Goal: Manage account settings

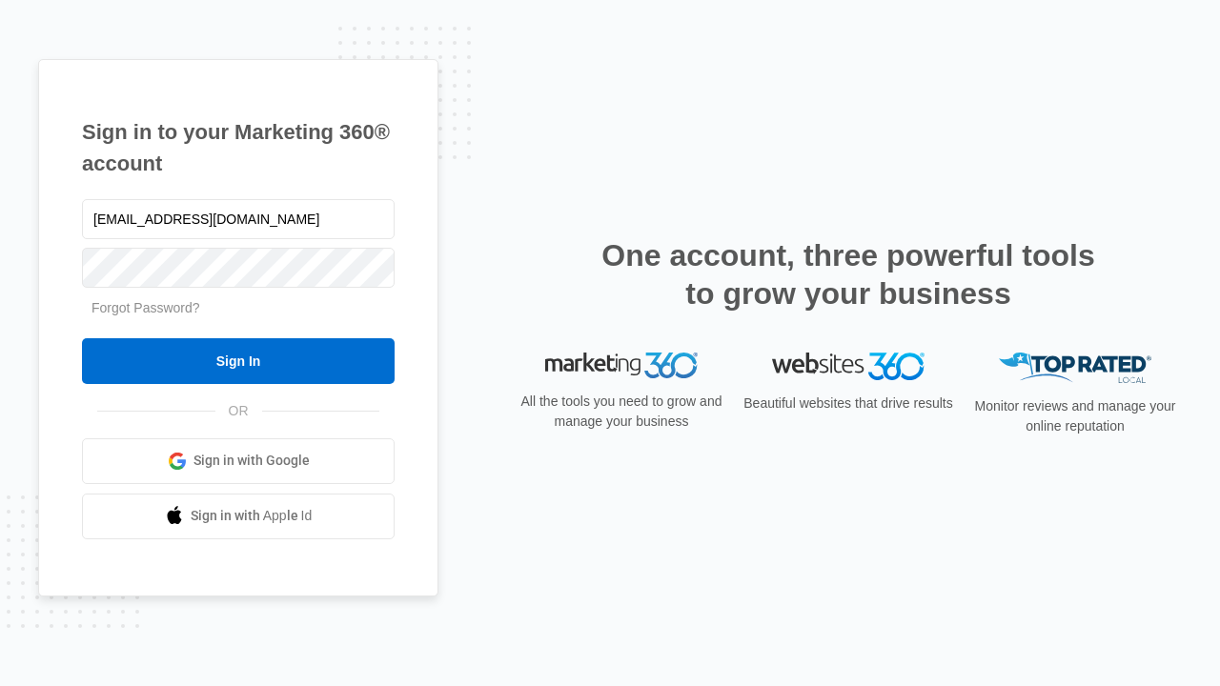
type input "[EMAIL_ADDRESS][DOMAIN_NAME]"
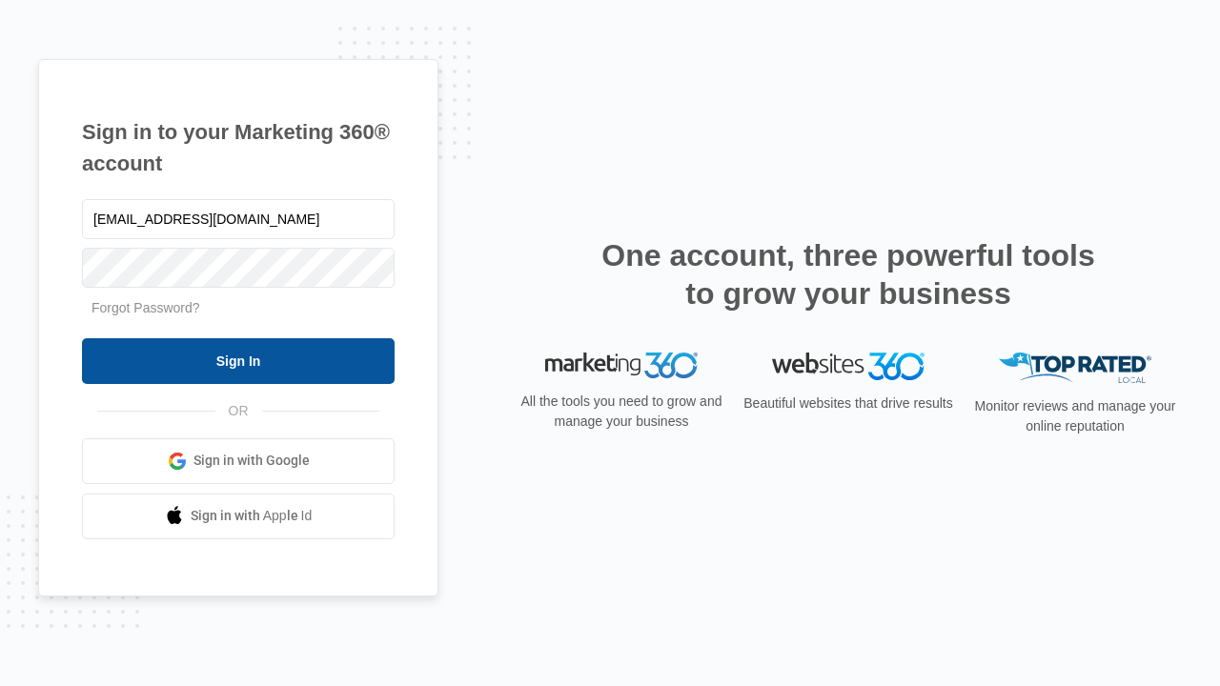
click at [238, 360] on input "Sign In" at bounding box center [238, 361] width 313 height 46
